Goal: Information Seeking & Learning: Learn about a topic

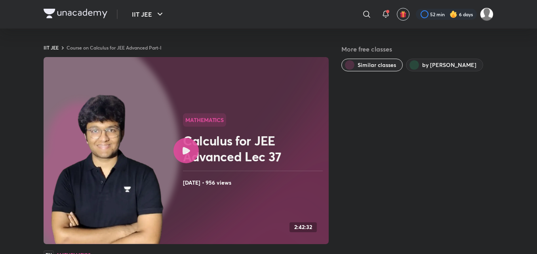
click at [55, 11] on img at bounding box center [76, 14] width 64 height 10
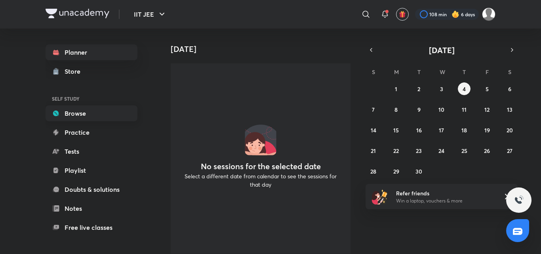
click at [95, 112] on link "Browse" at bounding box center [92, 113] width 92 height 16
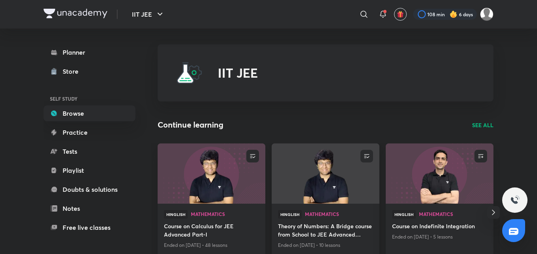
click at [303, 226] on h4 "Theory of Numbers: A Bridge course from School to JEE Advanced Mathematics" at bounding box center [325, 231] width 95 height 18
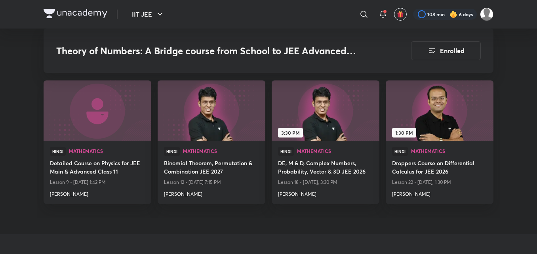
scroll to position [775, 0]
